Goal: Task Accomplishment & Management: Manage account settings

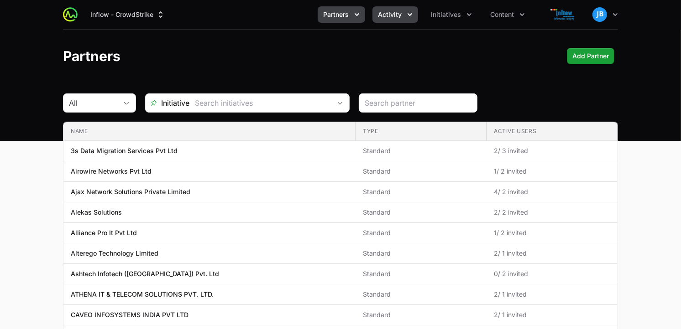
click at [404, 14] on button "Activity" at bounding box center [395, 14] width 46 height 16
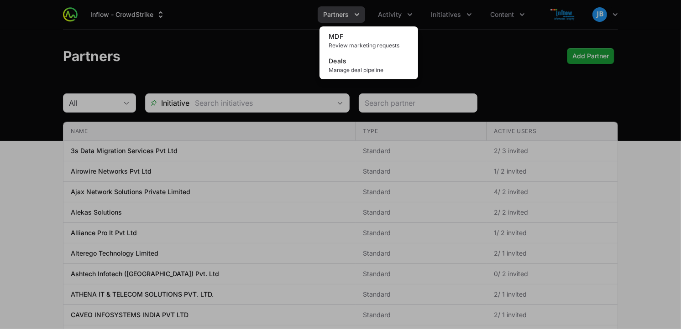
click at [347, 12] on div "Activity menu" at bounding box center [340, 164] width 681 height 329
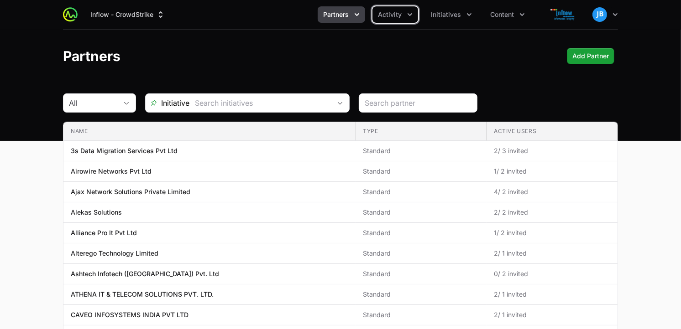
click at [357, 6] on button "Partners" at bounding box center [341, 14] width 47 height 16
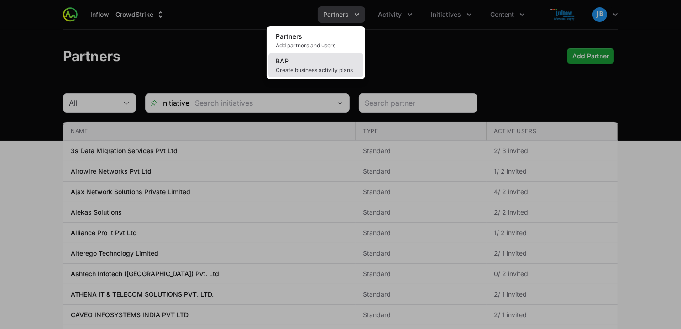
click at [317, 57] on link "BAP Create business activity plans" at bounding box center [315, 65] width 95 height 25
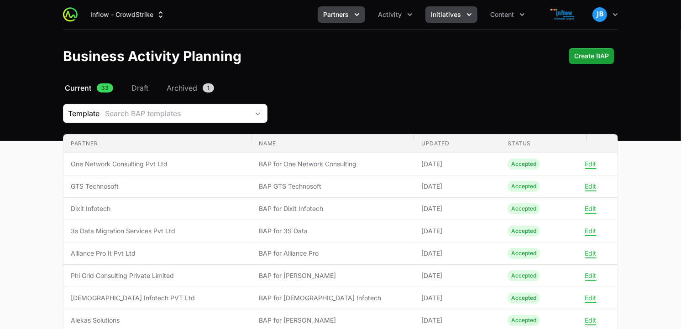
click at [466, 16] on icon "Initiatives menu" at bounding box center [468, 14] width 9 height 9
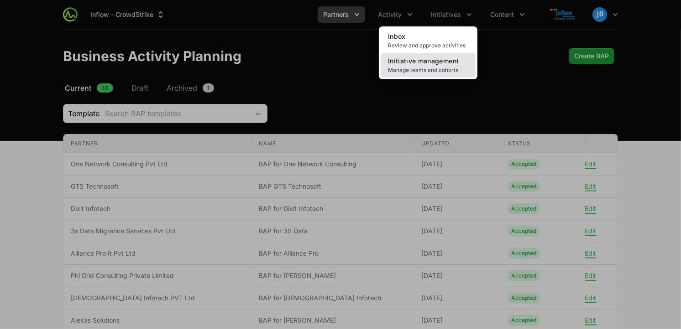
click at [435, 60] on span "Initiative management" at bounding box center [423, 61] width 71 height 8
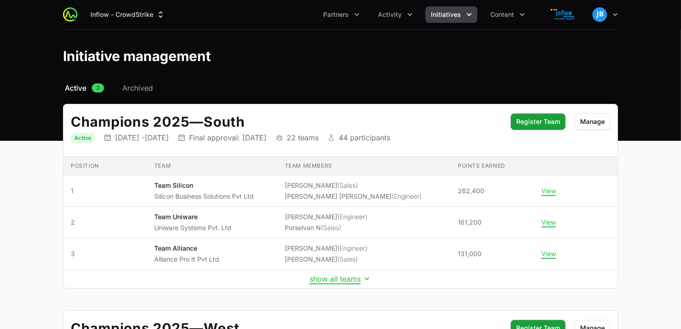
drag, startPoint x: 677, startPoint y: 151, endPoint x: 677, endPoint y: 166, distance: 15.5
click at [677, 166] on main "Select a tab Active Archived Active 2 Archived Champions 2025 — South Status Ac…" at bounding box center [340, 300] width 681 height 435
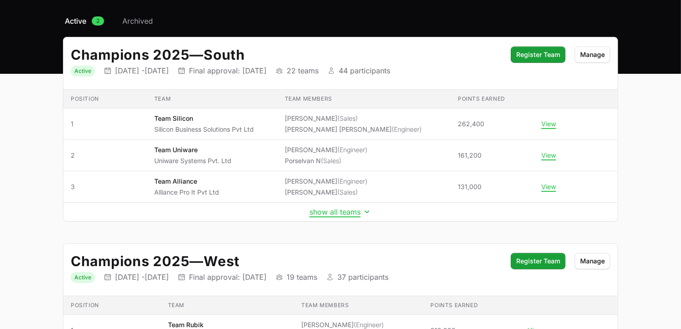
scroll to position [68, 0]
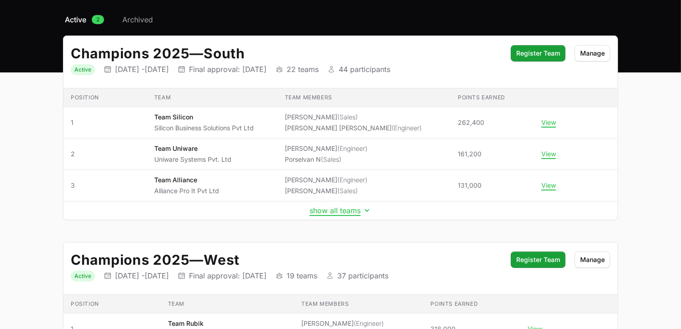
click at [661, 203] on main "Select a tab Active Archived Active 2 Archived Champions 2025 — South Status Ac…" at bounding box center [340, 231] width 681 height 435
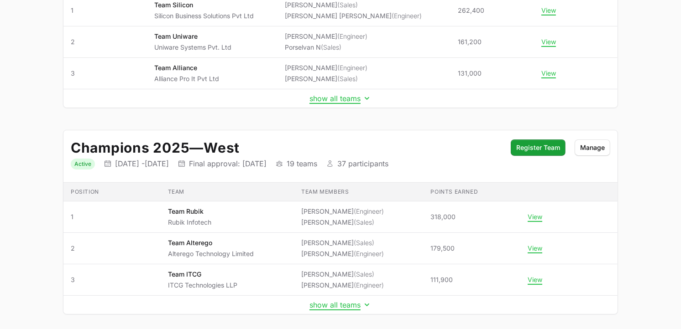
scroll to position [192, 0]
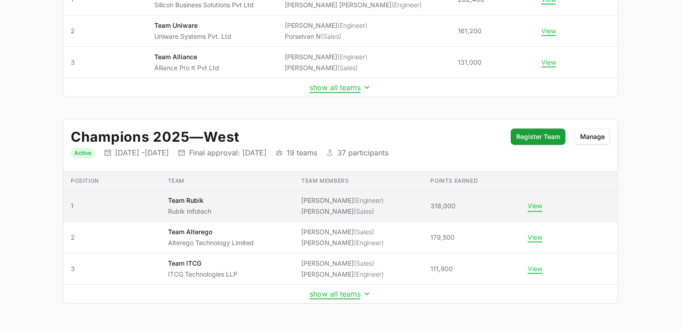
click at [533, 206] on button "View" at bounding box center [534, 206] width 15 height 8
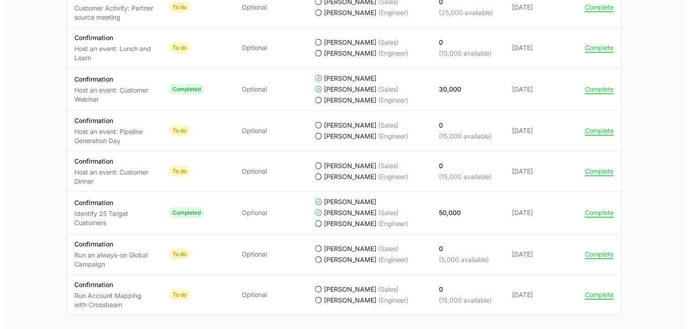
scroll to position [909, 0]
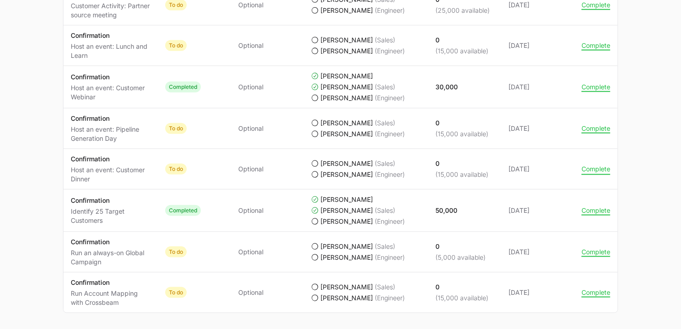
click at [595, 172] on button "Complete" at bounding box center [595, 169] width 29 height 8
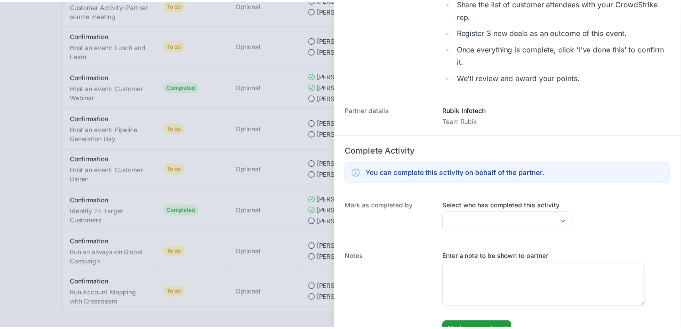
scroll to position [254, 0]
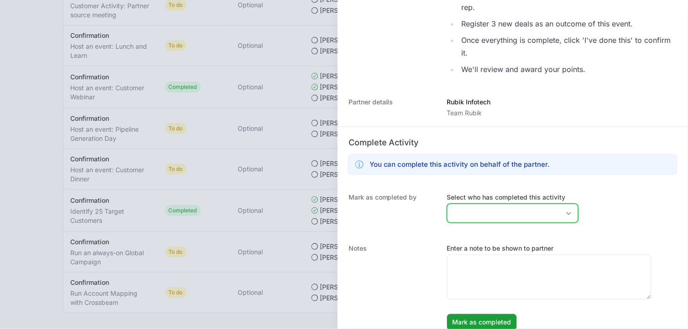
click at [560, 204] on div "Open" at bounding box center [569, 213] width 18 height 18
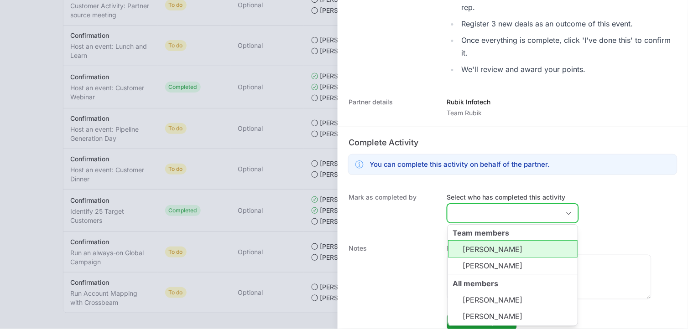
click at [513, 248] on li "[PERSON_NAME]" at bounding box center [513, 249] width 130 height 17
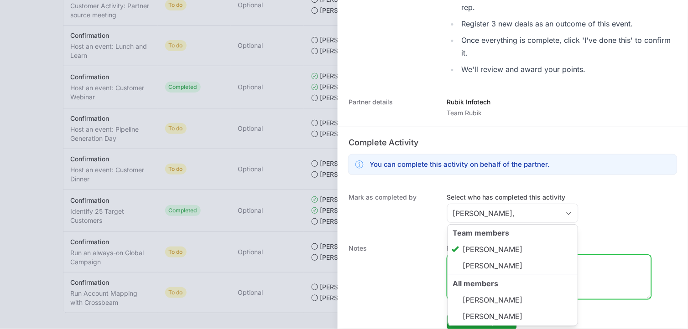
type input "[PERSON_NAME]"
click at [621, 263] on textarea "Enter a note to be shown to partner" at bounding box center [549, 277] width 203 height 44
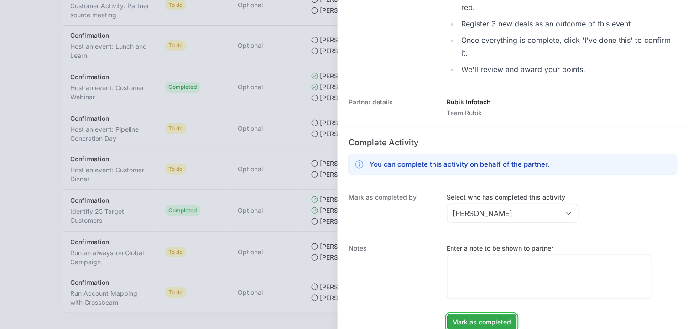
click at [496, 320] on span "Mark as completed" at bounding box center [482, 322] width 59 height 11
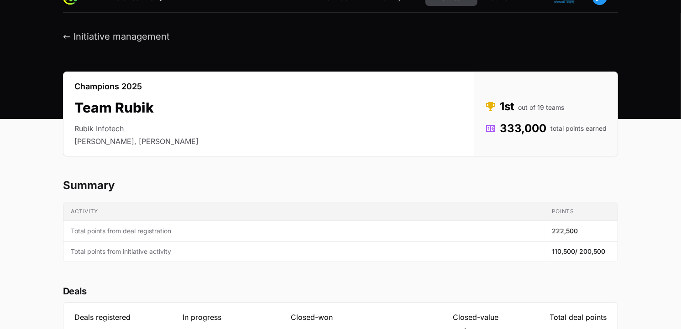
scroll to position [0, 0]
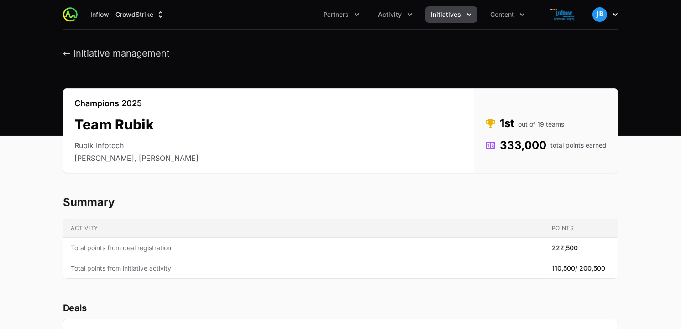
click at [611, 15] on icon "button" at bounding box center [614, 14] width 9 height 9
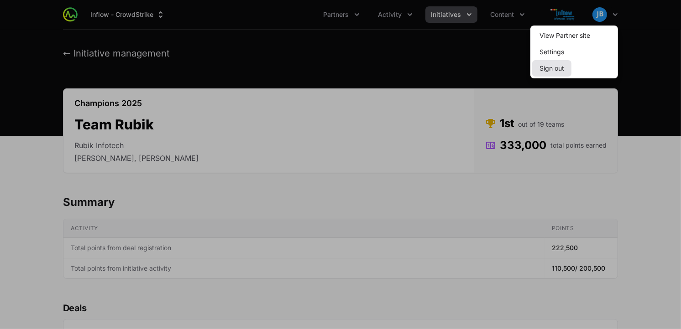
click at [554, 67] on button "Sign out" at bounding box center [551, 68] width 39 height 16
